Goal: Task Accomplishment & Management: Manage account settings

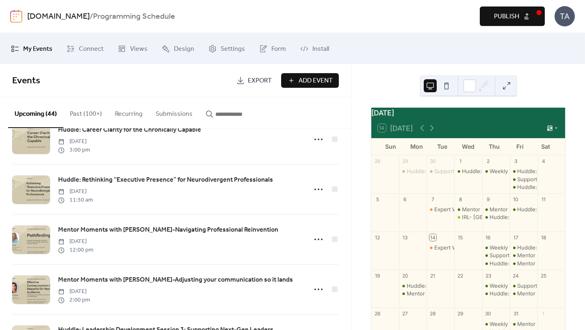
scroll to position [177, 0]
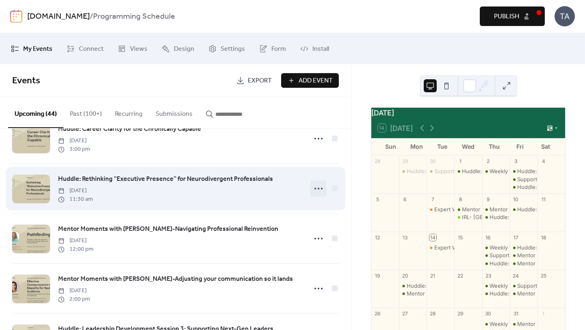
click at [313, 191] on icon at bounding box center [318, 188] width 13 height 13
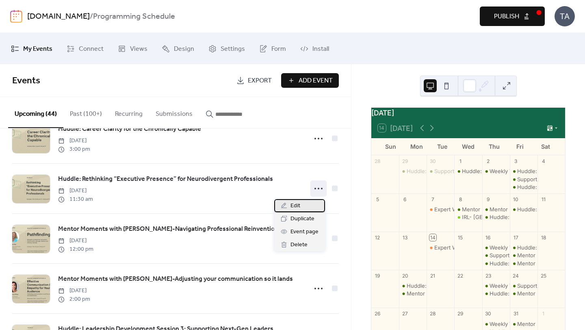
click at [297, 203] on span "Edit" at bounding box center [296, 206] width 10 height 10
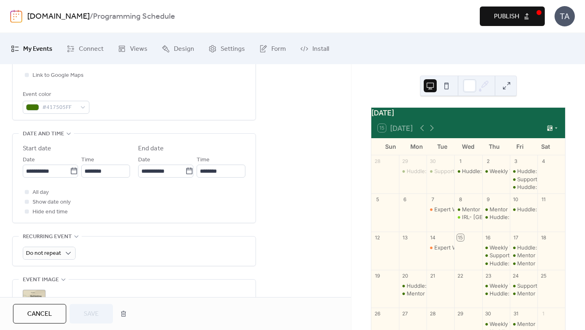
scroll to position [214, 0]
click at [72, 170] on icon at bounding box center [74, 169] width 8 height 8
click at [70, 170] on input "**********" at bounding box center [46, 169] width 47 height 13
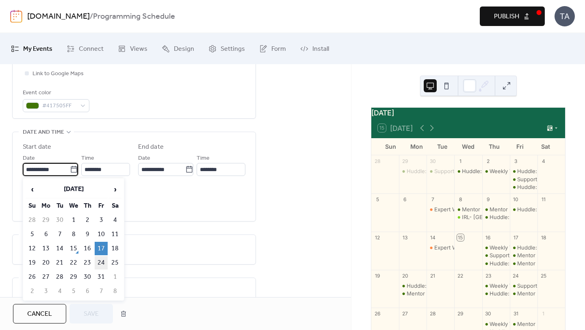
click at [105, 257] on td "24" at bounding box center [101, 262] width 13 height 13
type input "**********"
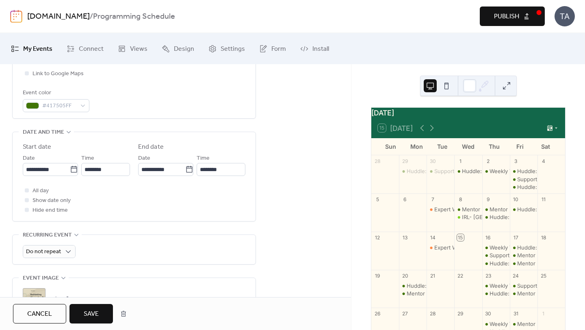
click at [165, 207] on div "All day Show date only Hide end time" at bounding box center [134, 200] width 223 height 29
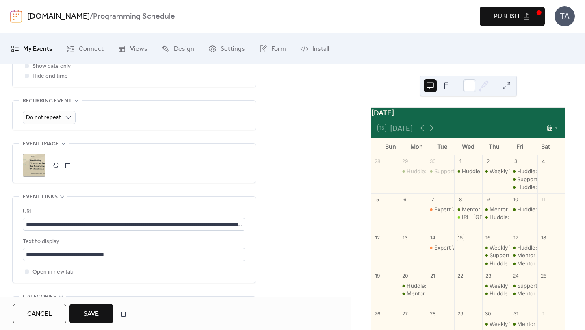
scroll to position [355, 0]
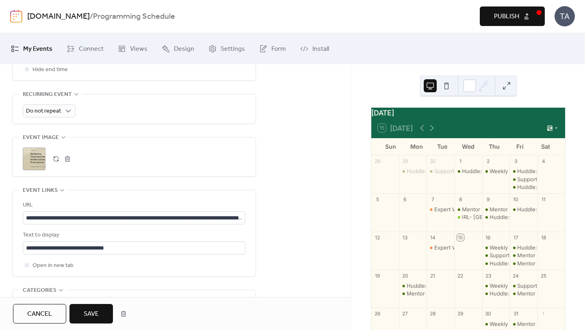
click at [37, 163] on div ";" at bounding box center [34, 159] width 23 height 23
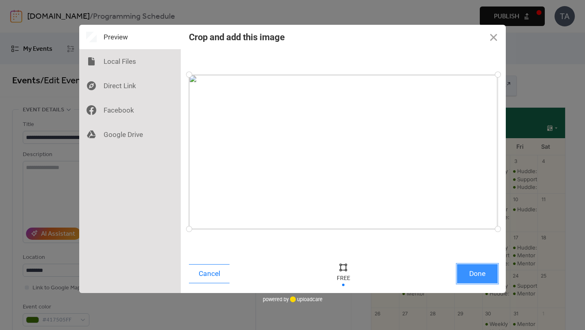
click at [489, 277] on button "Done" at bounding box center [477, 273] width 41 height 19
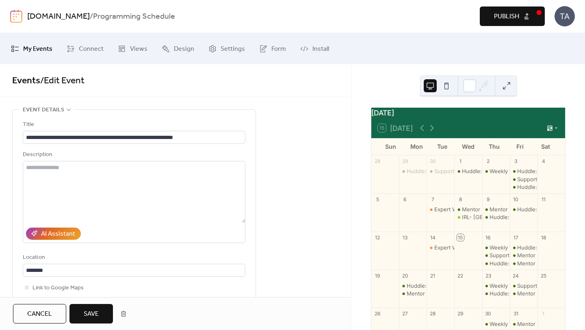
click at [93, 313] on span "Save" at bounding box center [91, 314] width 15 height 10
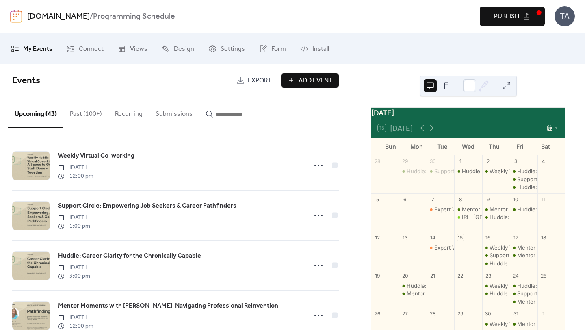
click at [507, 13] on span "Publish" at bounding box center [506, 17] width 25 height 10
